Goal: Information Seeking & Learning: Check status

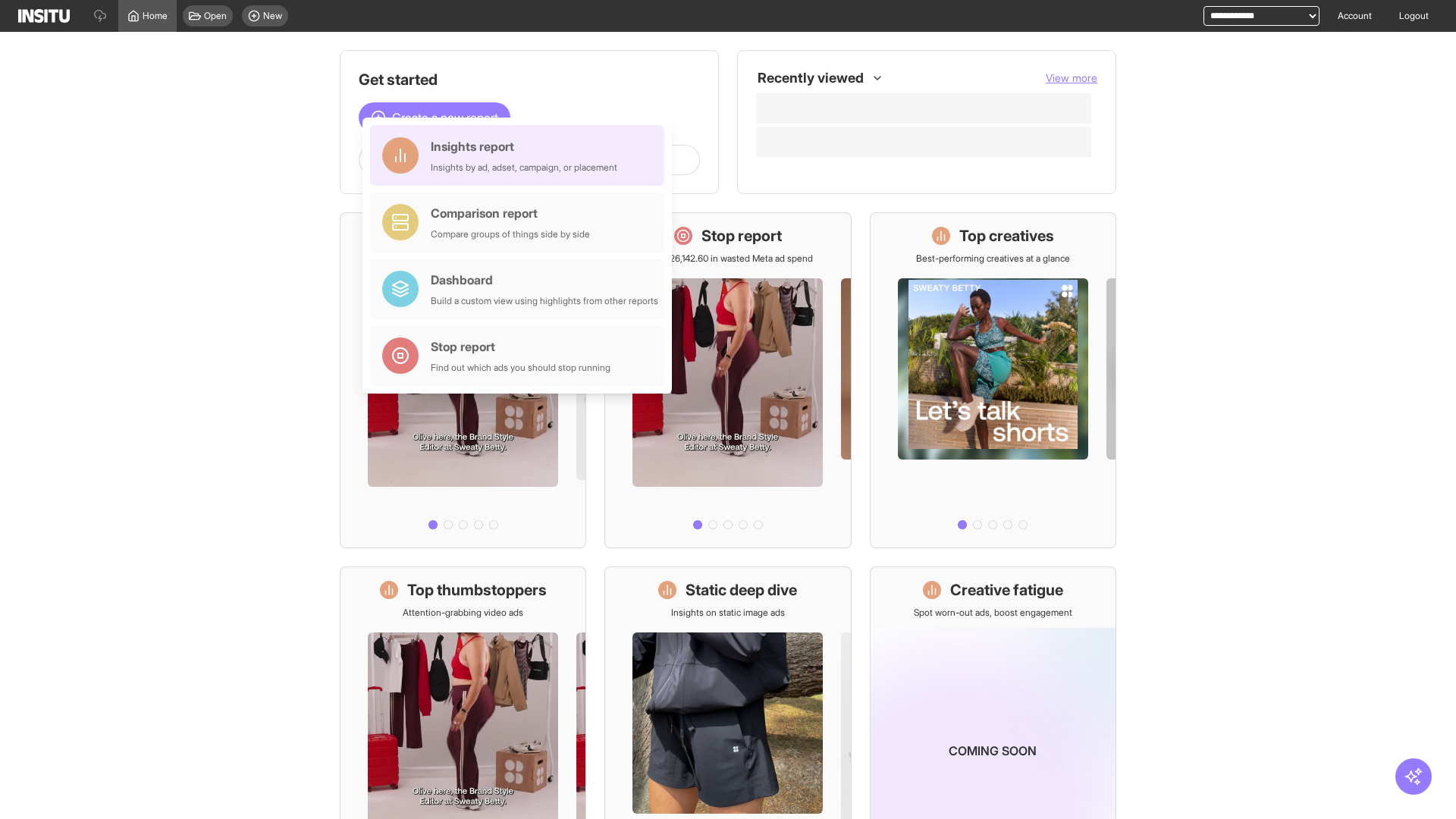
click at [521, 155] on div "Insights report Insights by ad, adset, campaign, or placement" at bounding box center [524, 155] width 187 height 36
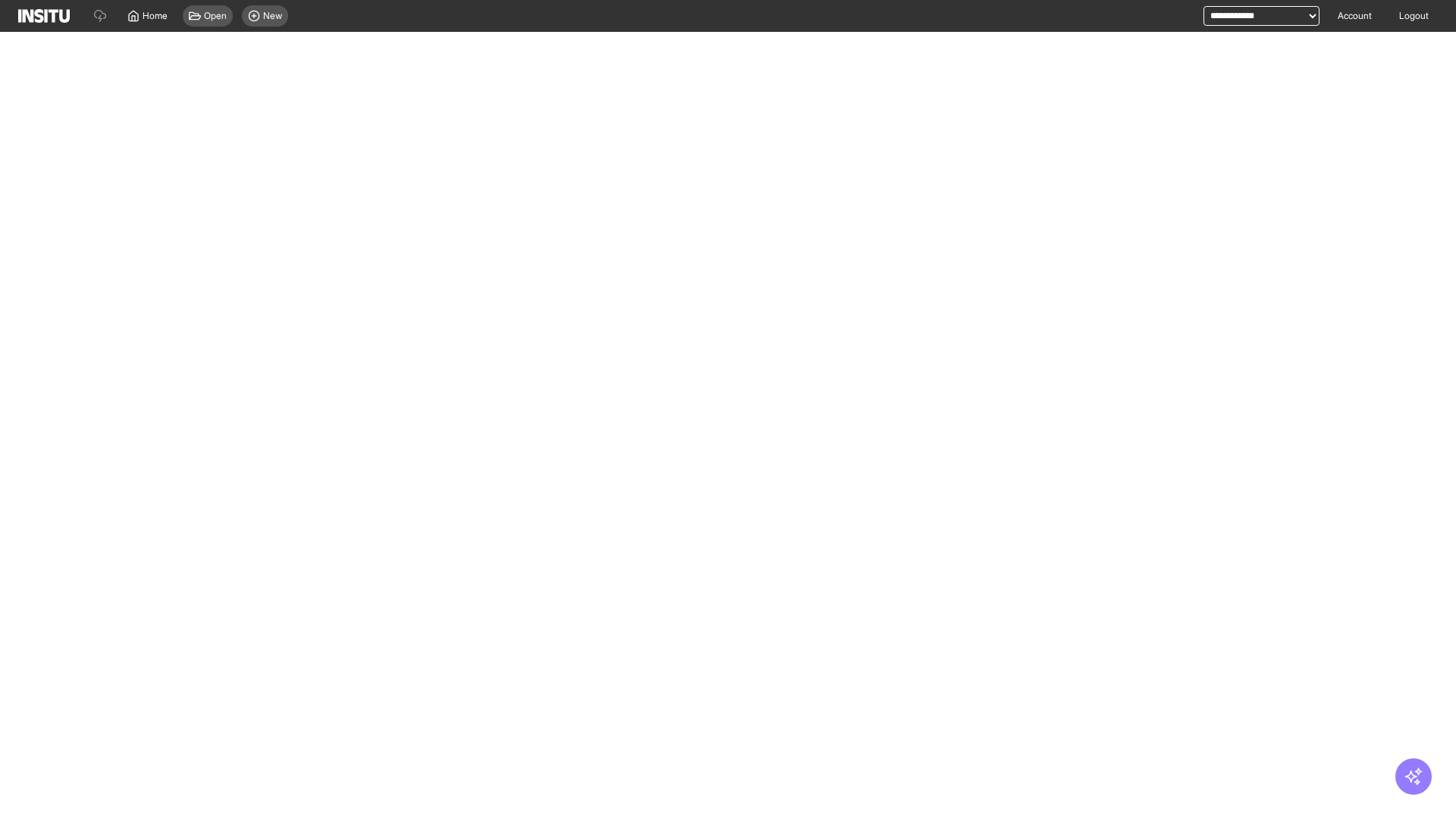
select select "**"
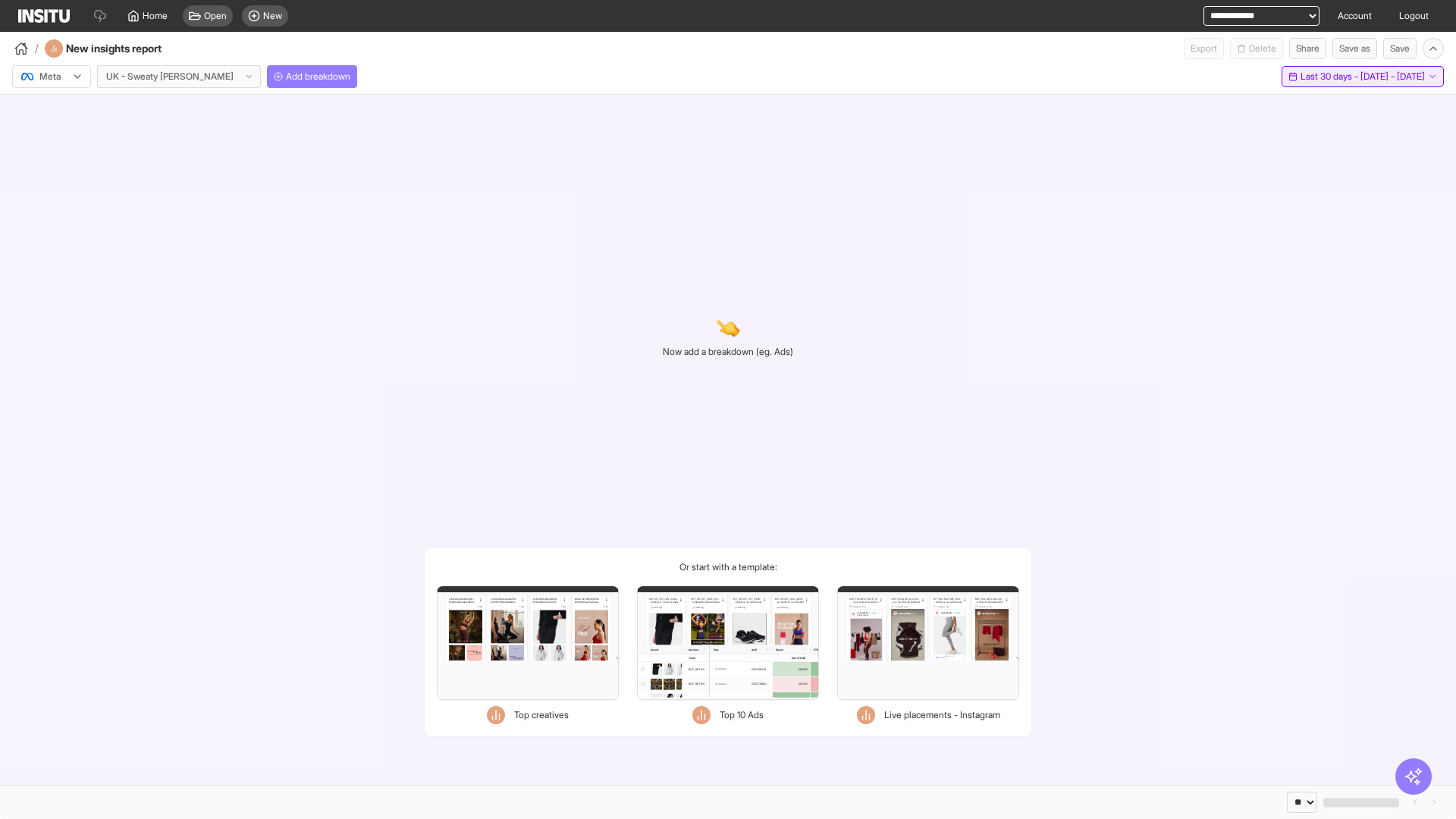
click at [1329, 77] on span "Last 30 days - [DATE] - [DATE]" at bounding box center [1363, 77] width 124 height 12
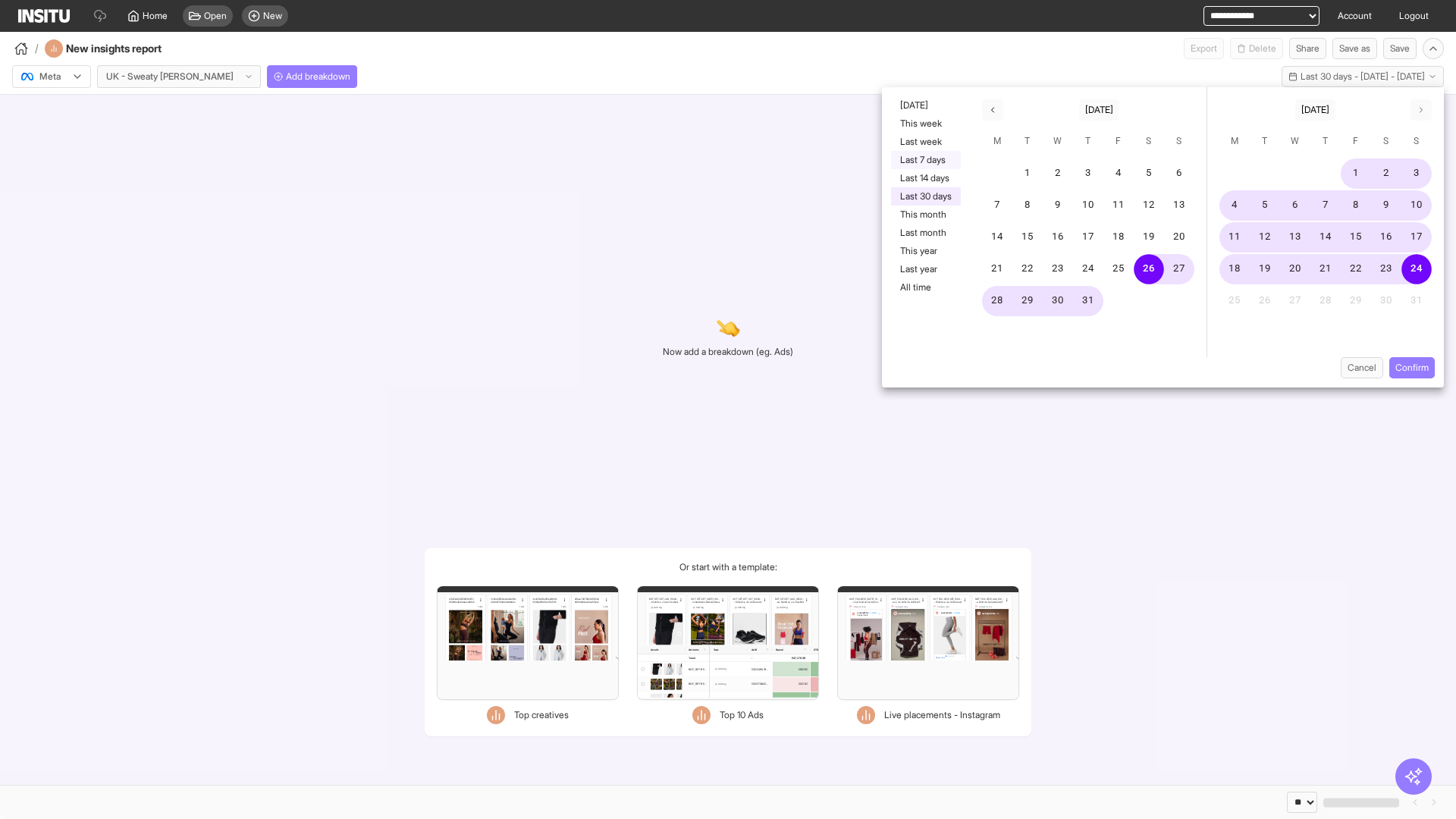
click at [924, 160] on button "Last 7 days" at bounding box center [926, 160] width 70 height 18
